Goal: Find specific page/section: Find specific page/section

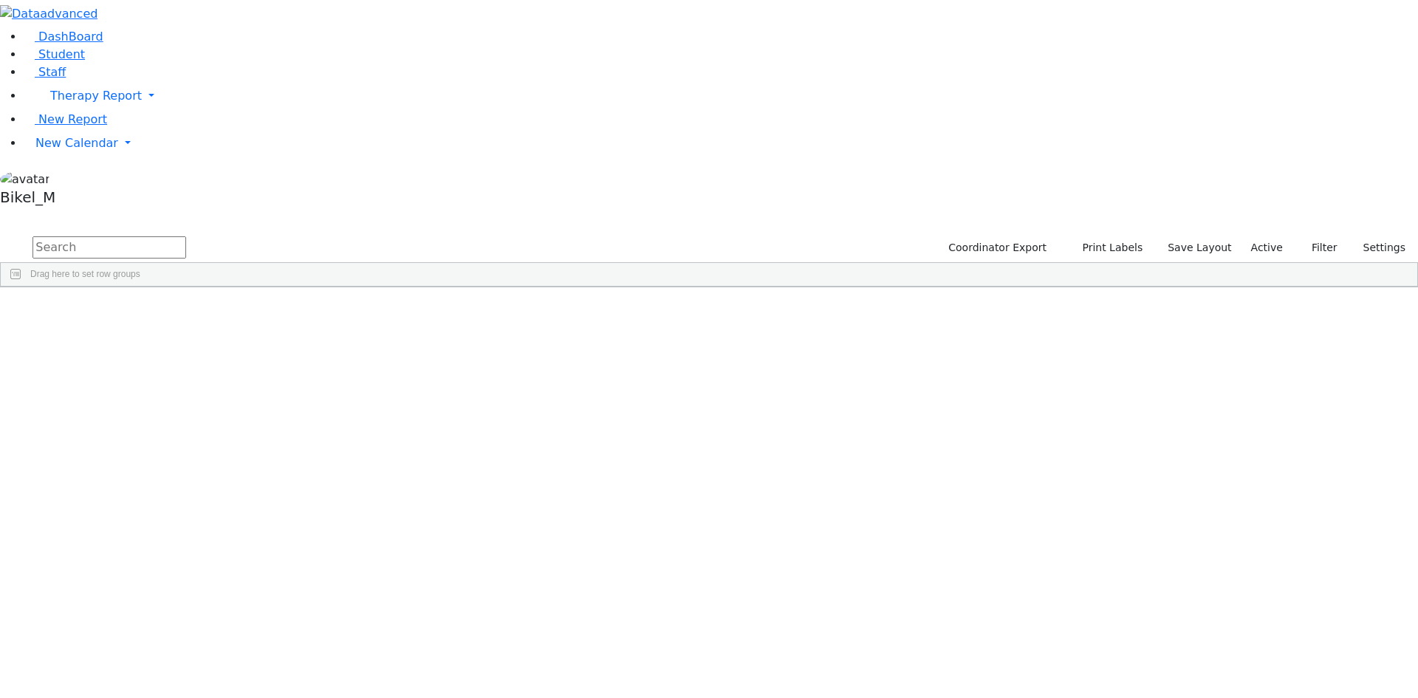
click at [186, 236] on input "text" at bounding box center [110, 247] width 154 height 22
type input "simcha"
click at [188, 311] on div "[PERSON_NAME]" at bounding box center [141, 321] width 93 height 21
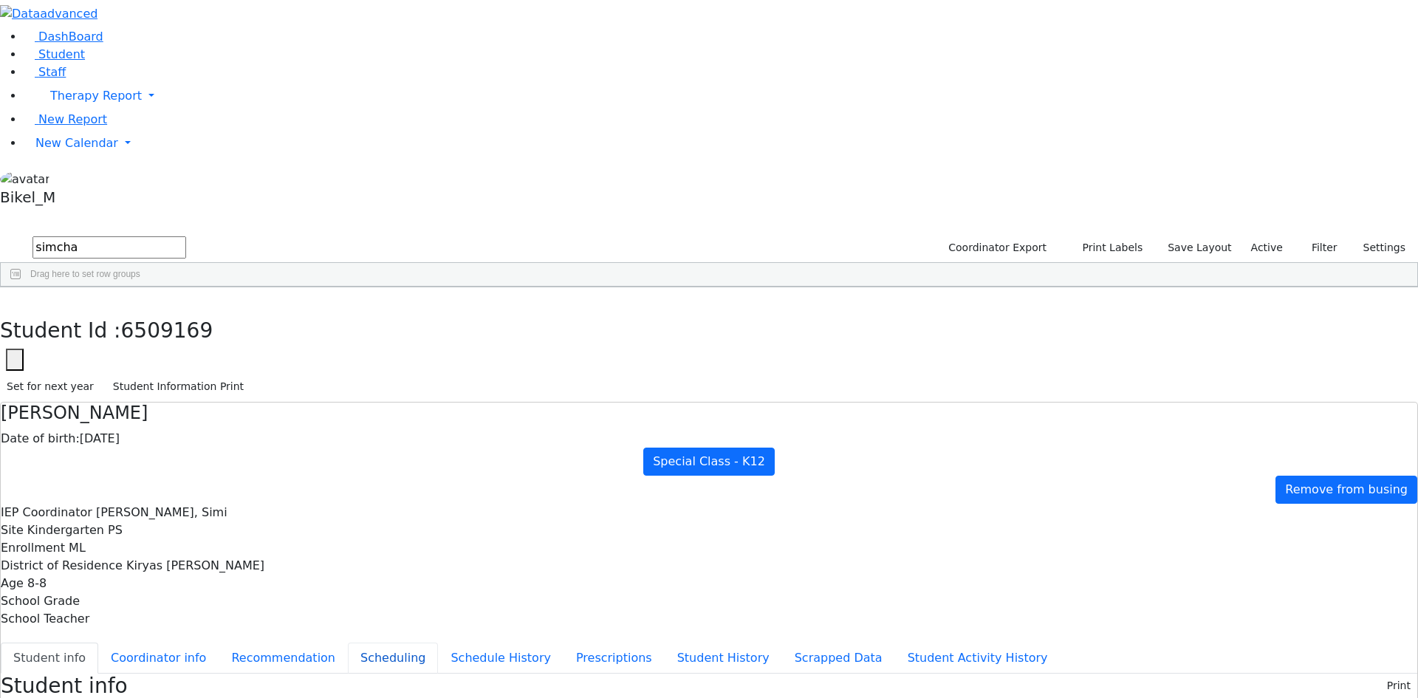
click at [350, 643] on button "Scheduling" at bounding box center [393, 658] width 90 height 31
click at [204, 674] on select "Select School YR Summer YR 25 School YR 25-26 Summer YR 25 School YR 24-25 Summ…" at bounding box center [143, 685] width 120 height 23
select select "213"
click at [204, 674] on select "Select School YR Summer YR 25 School YR 25-26 Summer YR 25 School YR 24-25 Summ…" at bounding box center [143, 685] width 120 height 23
click at [7, 298] on use "button" at bounding box center [7, 298] width 0 height 0
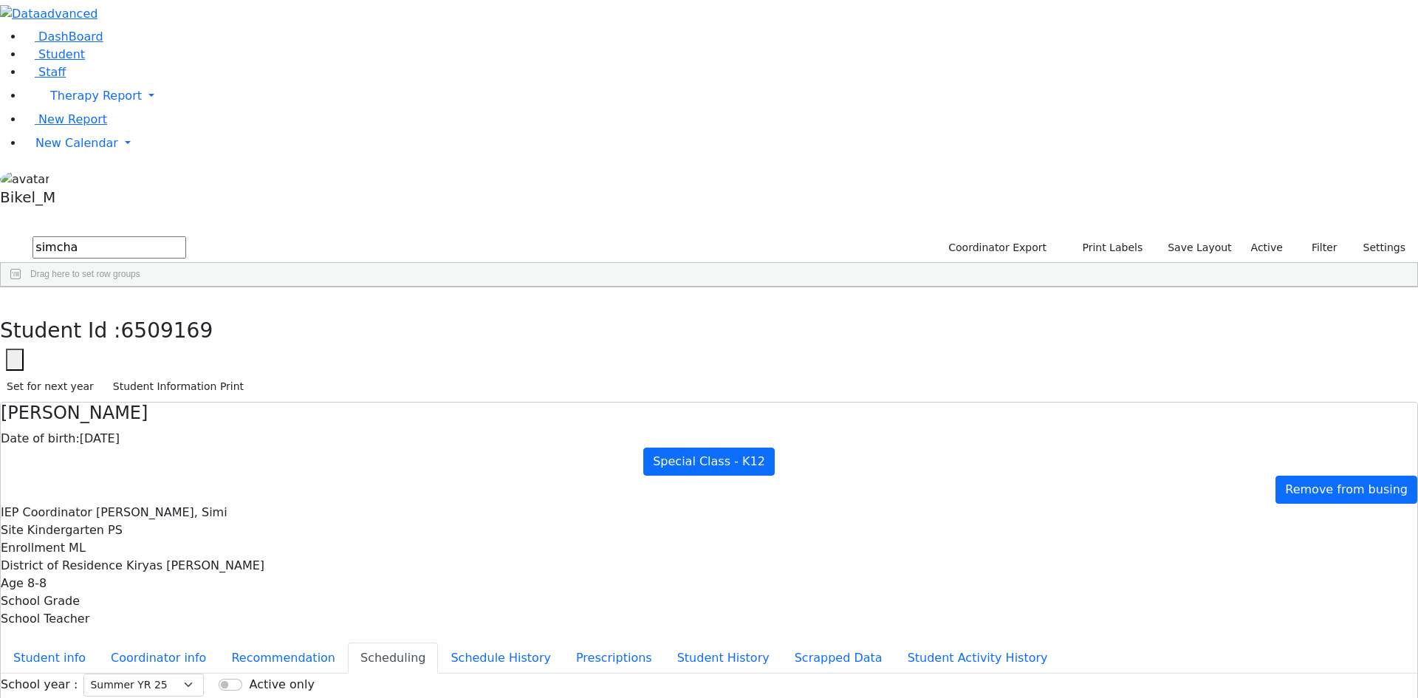
drag, startPoint x: 258, startPoint y: 52, endPoint x: 173, endPoint y: 70, distance: 86.9
click at [173, 70] on div "DashBoard Student Staff Therapy Report Student Old Calendar Report" at bounding box center [709, 426] width 1418 height 852
